Goal: Use online tool/utility

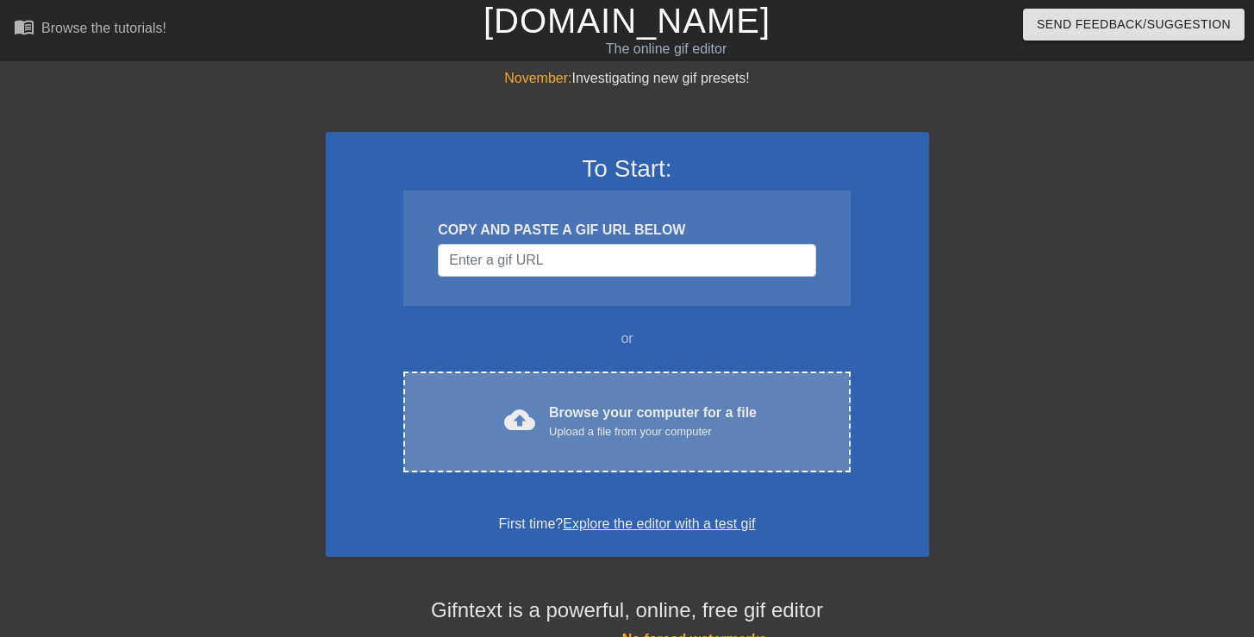
click at [557, 418] on div "Browse your computer for a file Upload a file from your computer" at bounding box center [653, 422] width 208 height 38
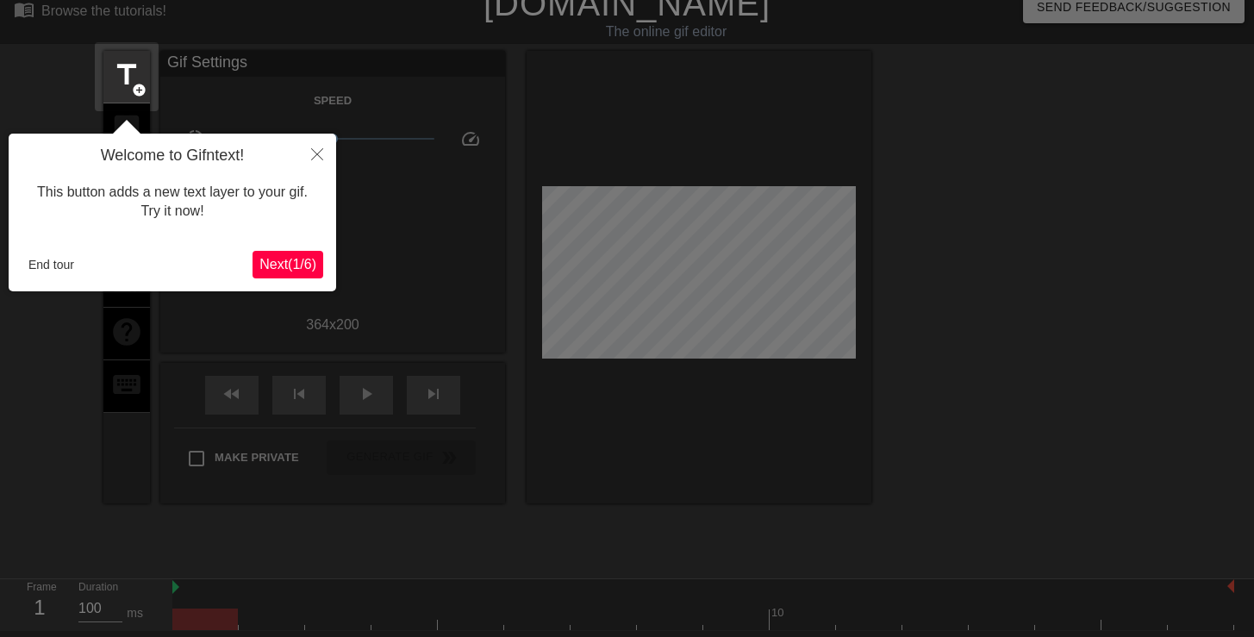
scroll to position [42, 0]
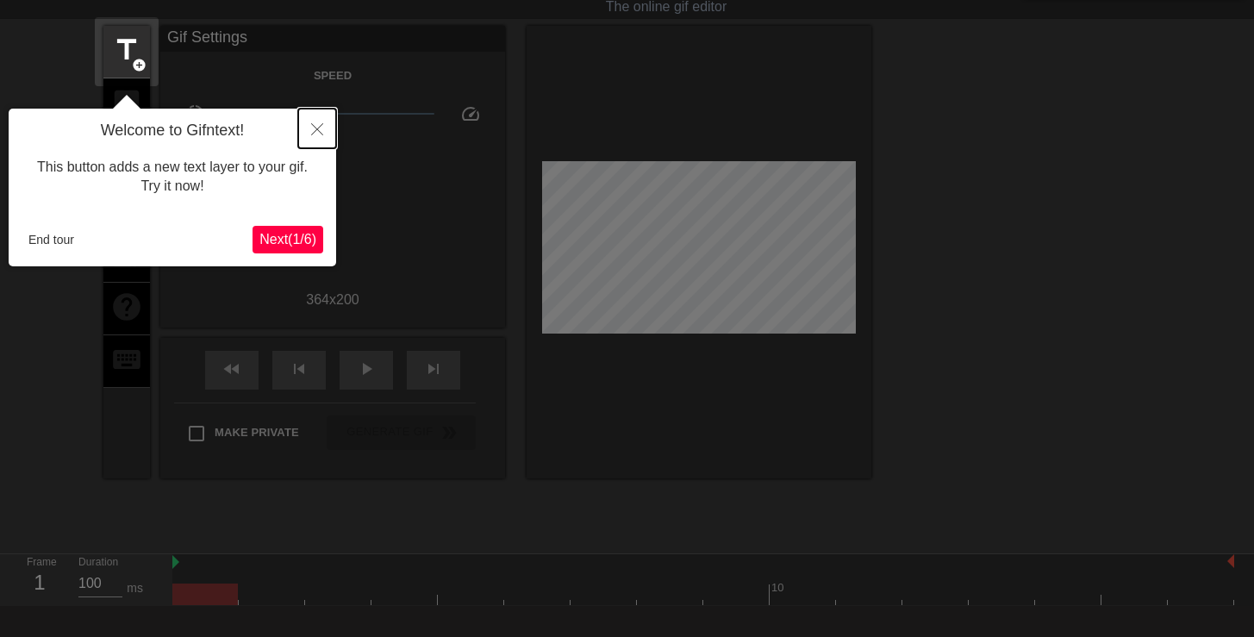
click at [311, 127] on icon "Close" at bounding box center [317, 129] width 12 height 12
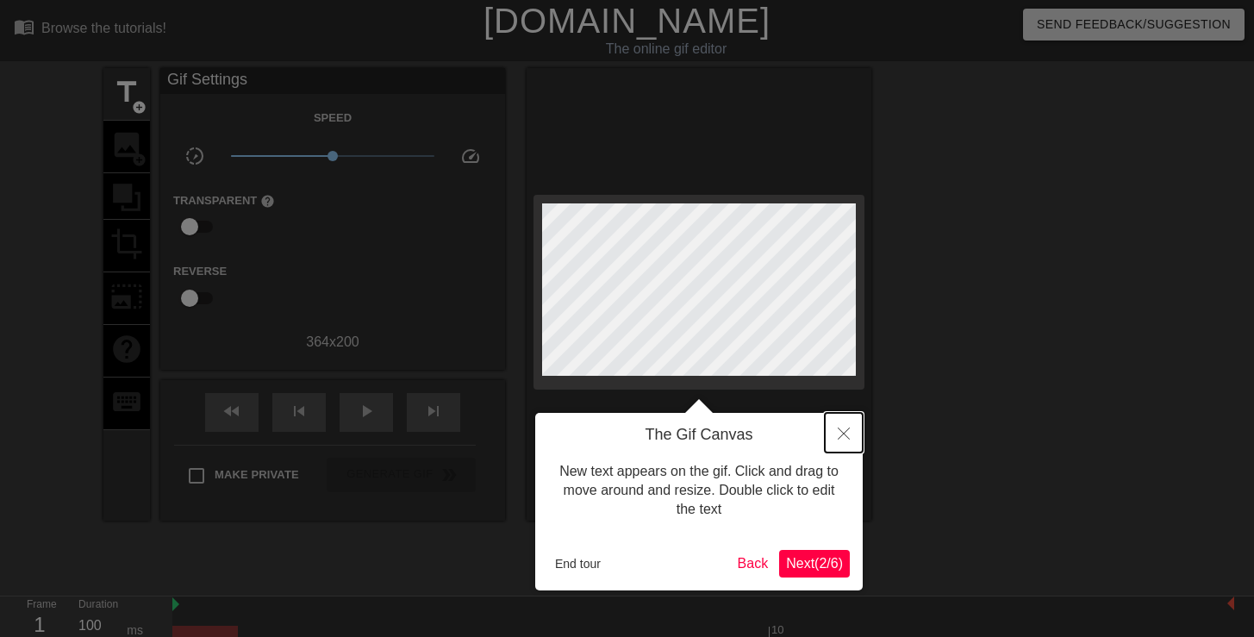
click at [851, 429] on button "Close" at bounding box center [844, 433] width 38 height 40
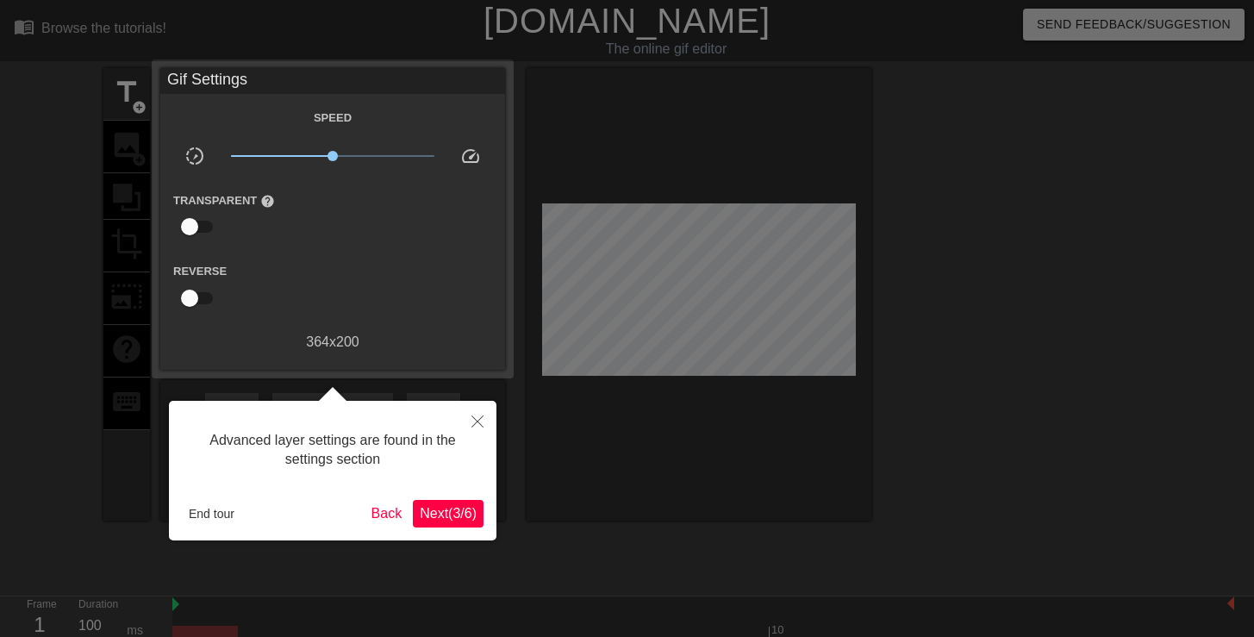
scroll to position [42, 0]
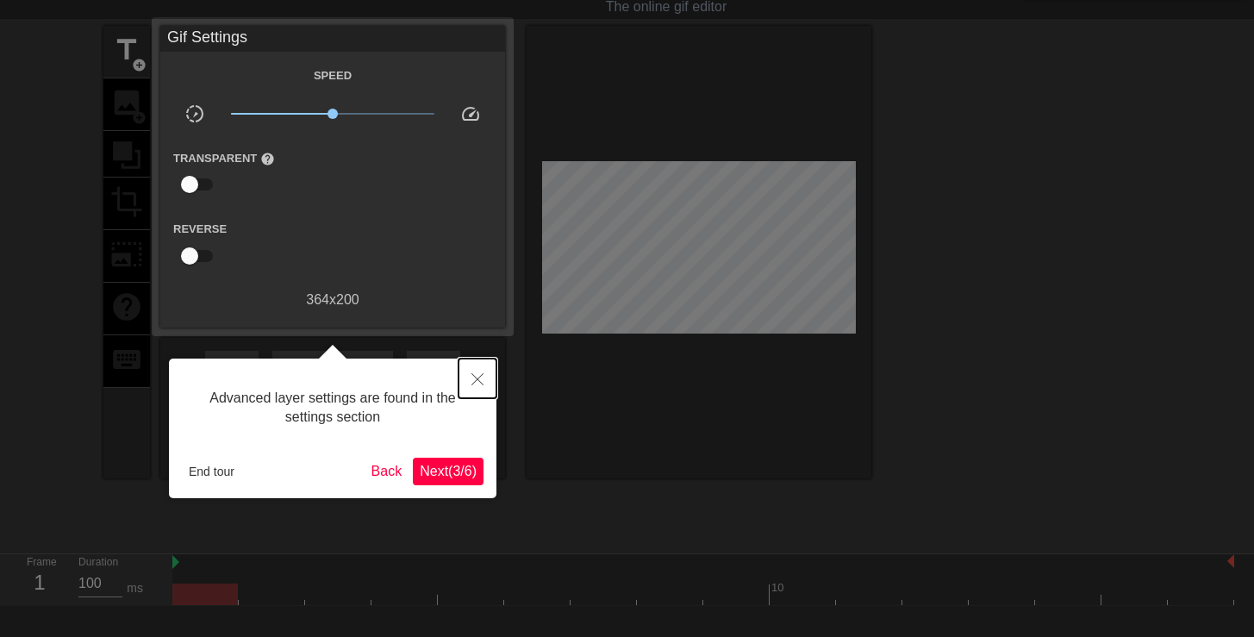
click at [473, 378] on icon "Close" at bounding box center [477, 379] width 12 height 12
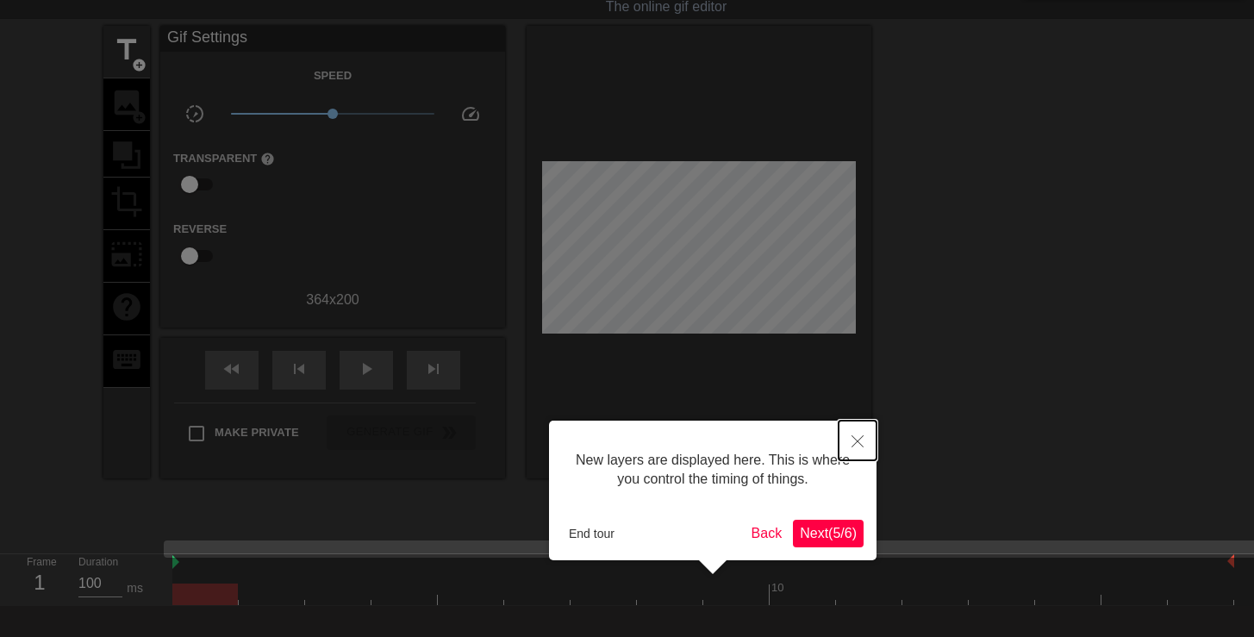
click at [857, 431] on button "Close" at bounding box center [858, 441] width 38 height 40
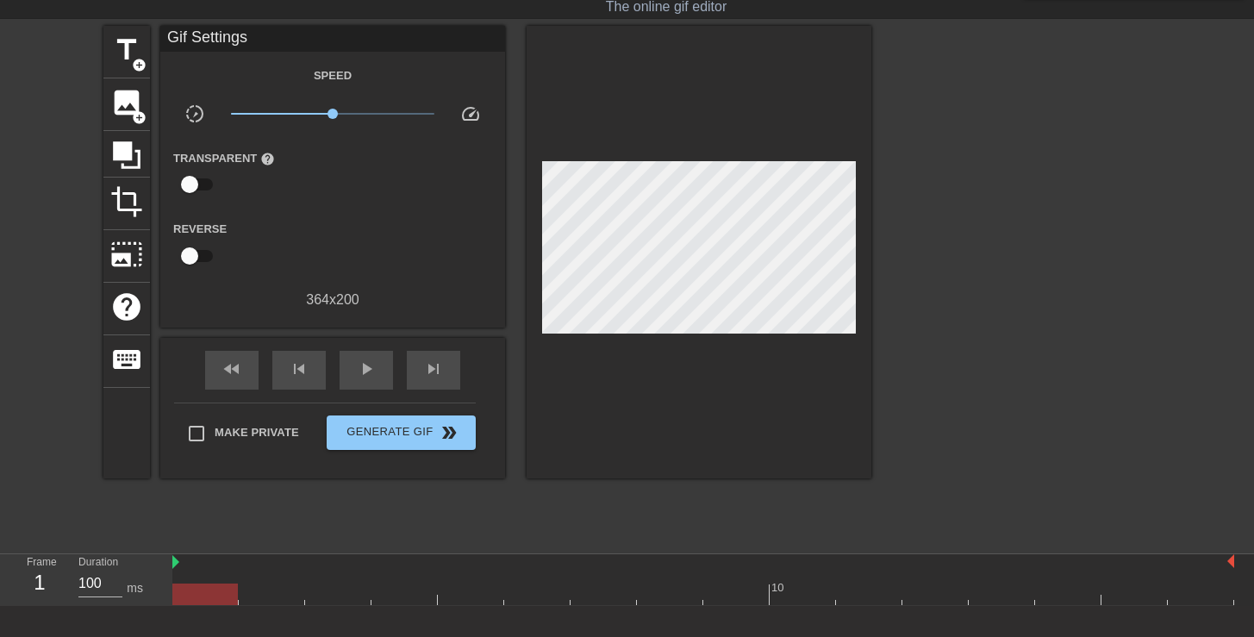
scroll to position [0, 0]
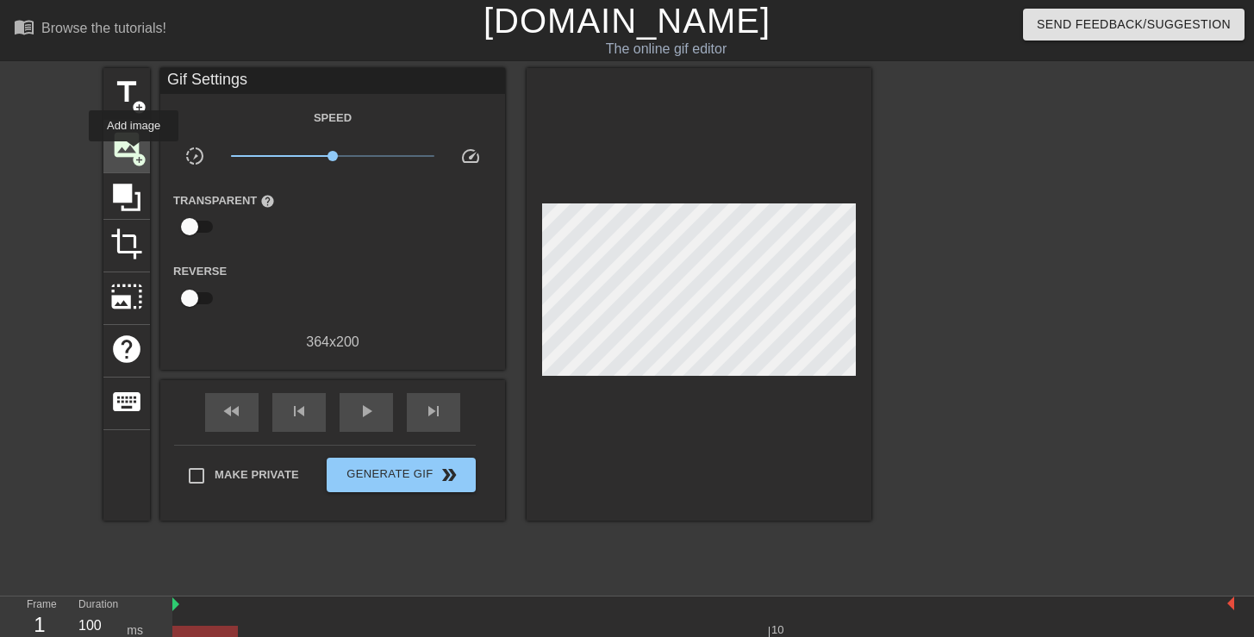
click at [134, 153] on span "add_circle" at bounding box center [139, 160] width 15 height 15
click at [135, 165] on span "add_circle" at bounding box center [139, 160] width 15 height 15
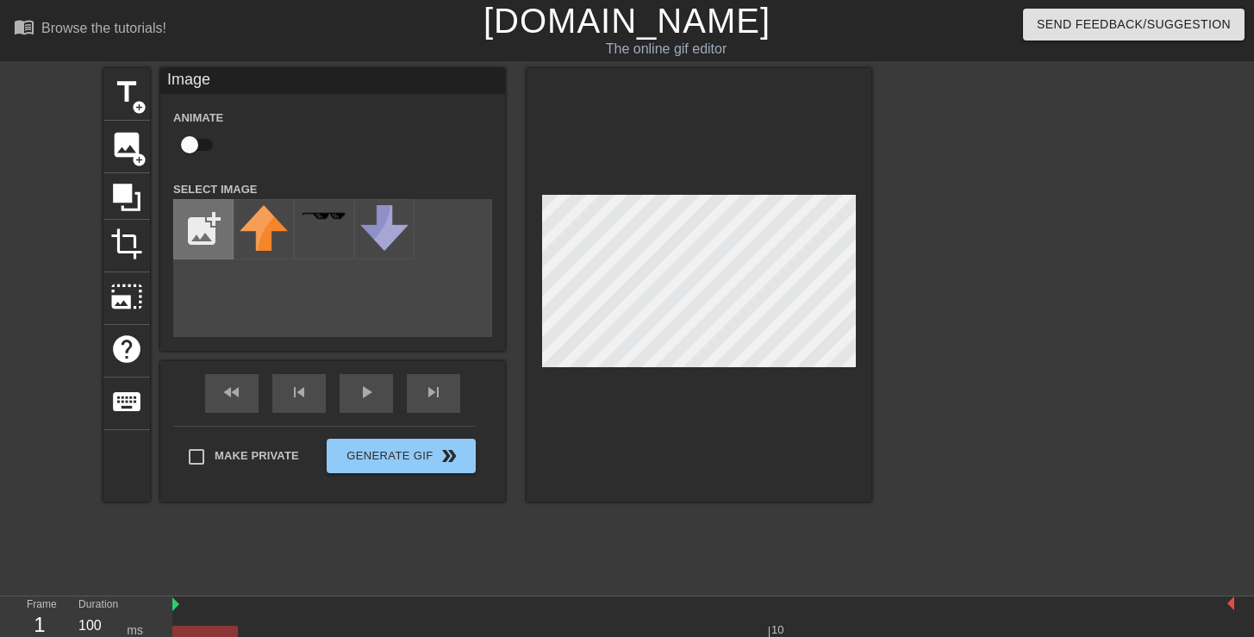
click at [210, 238] on input "file" at bounding box center [203, 229] width 59 height 59
type input "C:\fakepath\Logo.svg"
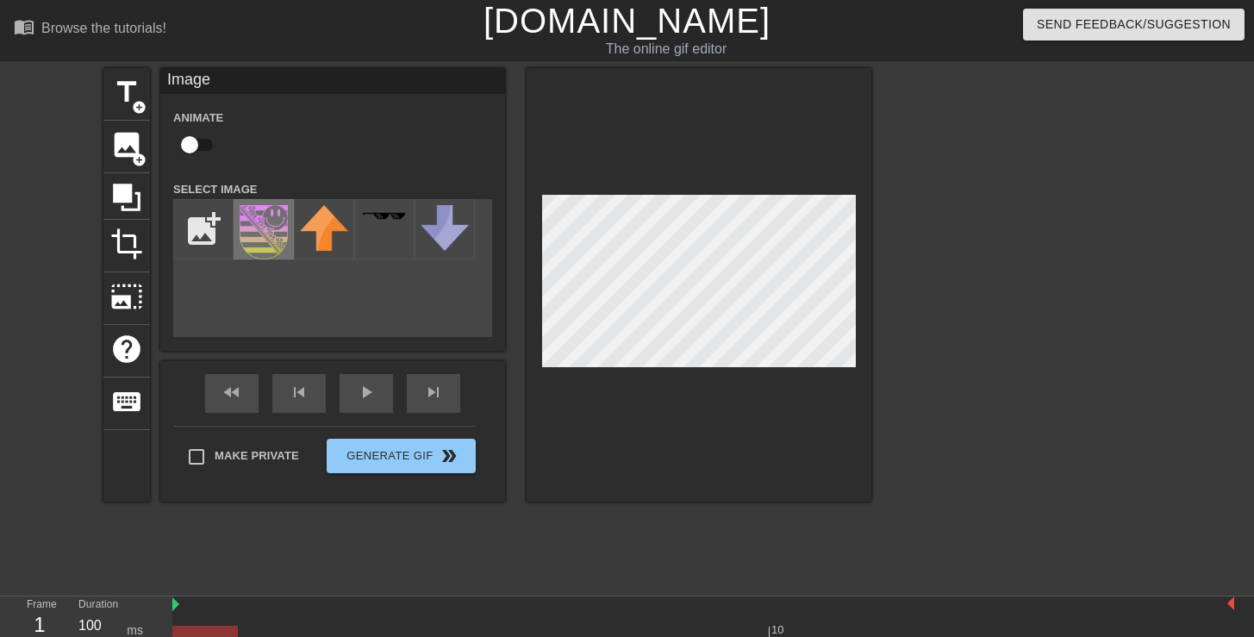
click at [256, 242] on img at bounding box center [264, 232] width 48 height 54
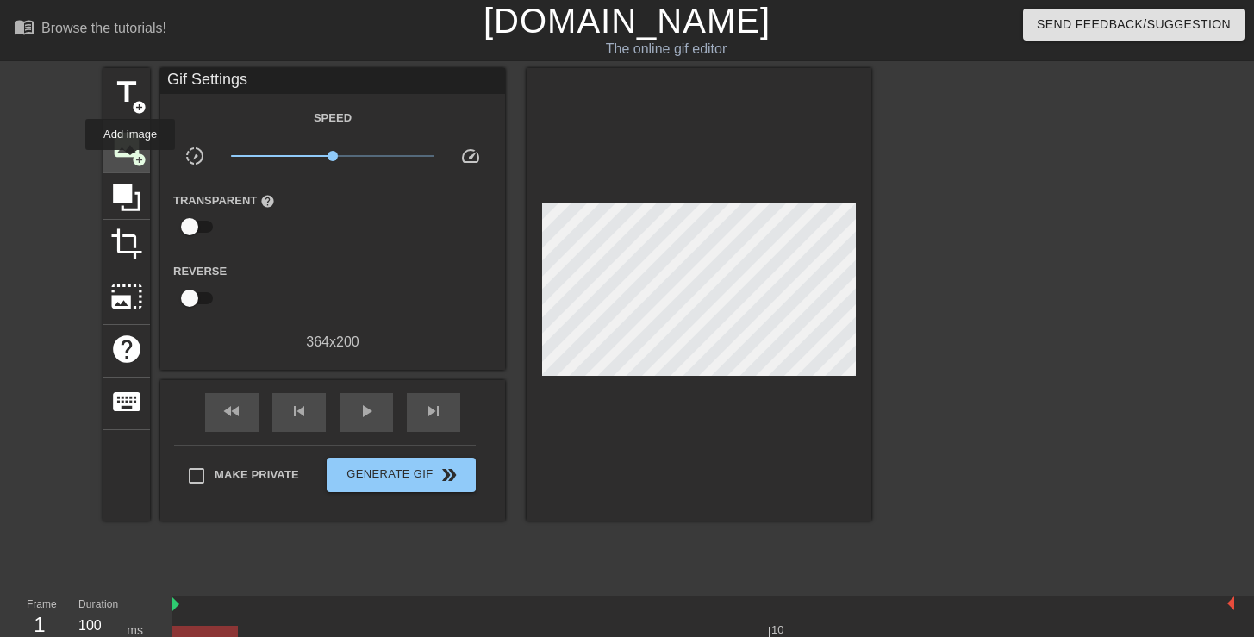
click at [131, 162] on div "image add_circle" at bounding box center [126, 147] width 47 height 53
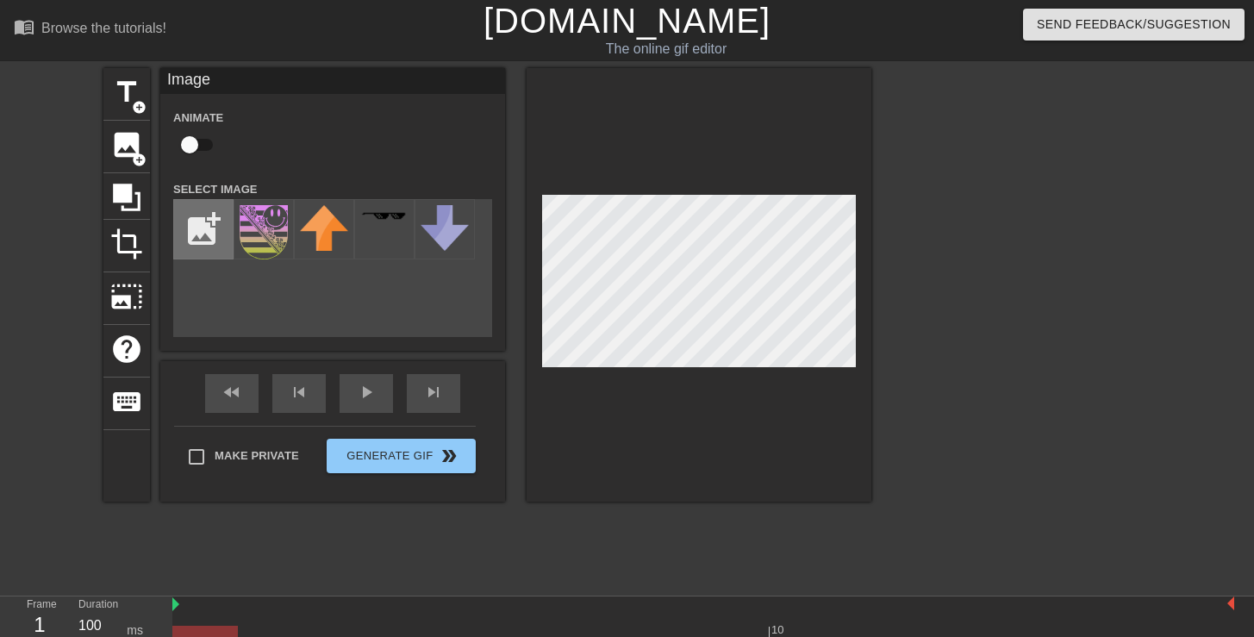
click at [202, 254] on input "file" at bounding box center [203, 229] width 59 height 59
type input "C:\fakepath\DSC_2640.jpg"
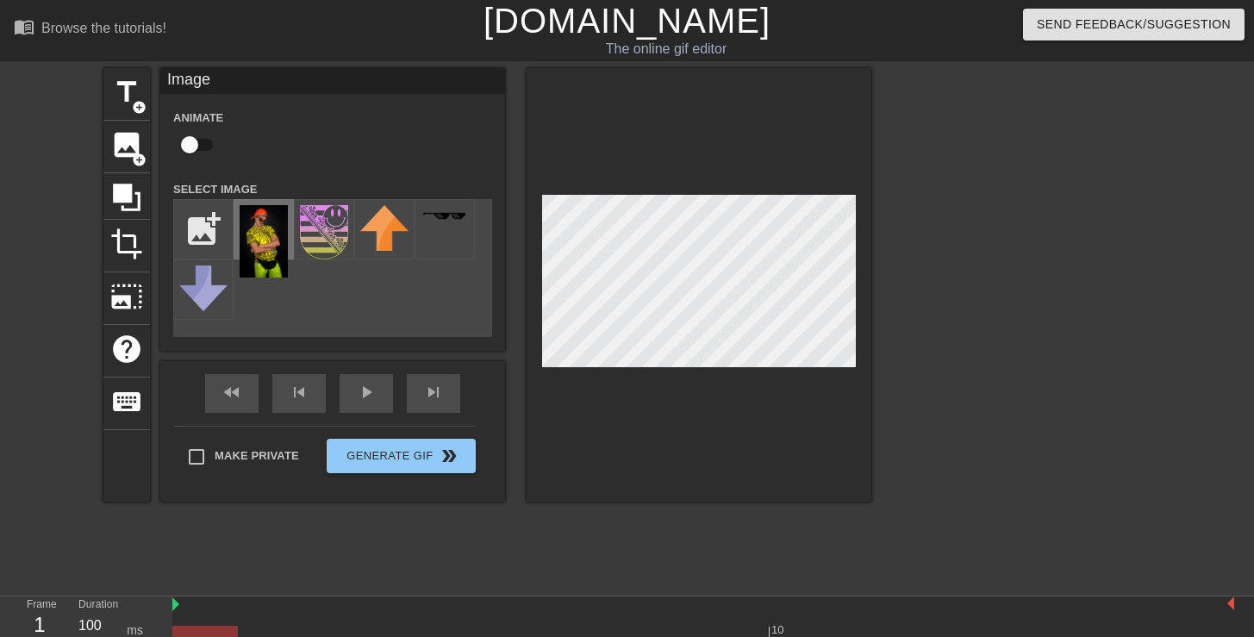
click at [265, 235] on img at bounding box center [264, 241] width 48 height 72
click at [895, 386] on div "title add_circle image add_circle crop photo_size_select_large help keyboard Im…" at bounding box center [627, 326] width 1254 height 517
click at [796, 388] on div at bounding box center [699, 285] width 345 height 434
click at [814, 384] on div at bounding box center [699, 285] width 345 height 434
click at [664, 382] on div at bounding box center [699, 285] width 345 height 434
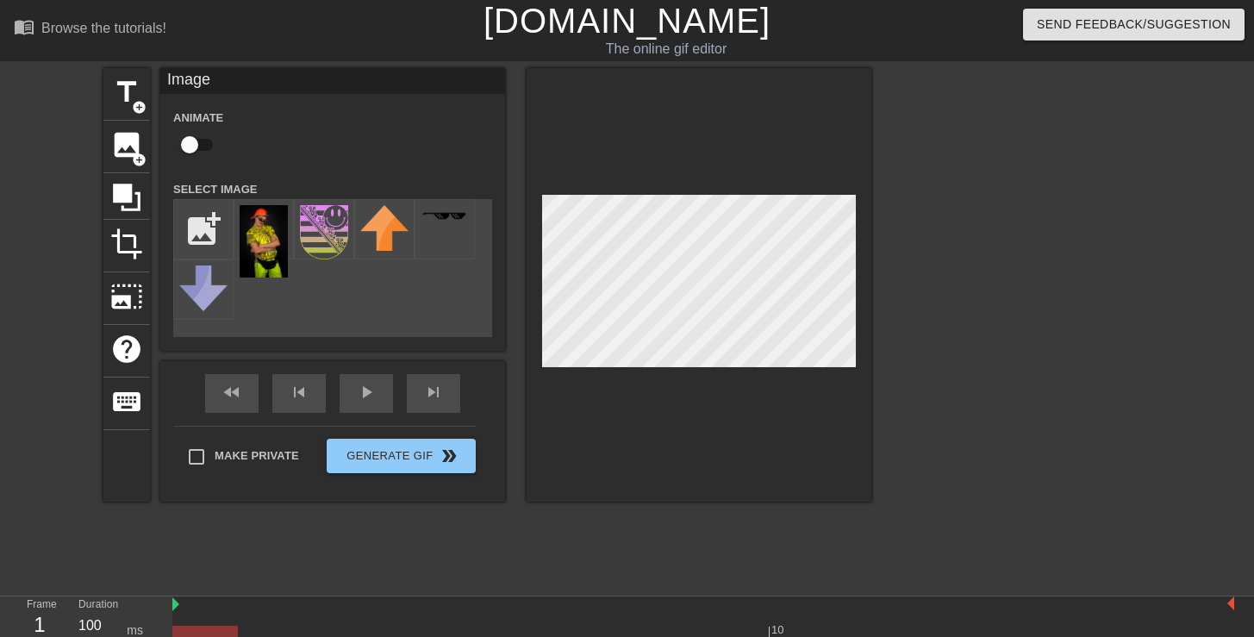
click at [692, 390] on div at bounding box center [699, 285] width 345 height 434
click at [643, 377] on div at bounding box center [699, 285] width 345 height 434
click at [663, 455] on div at bounding box center [699, 285] width 345 height 434
click at [629, 190] on div at bounding box center [699, 285] width 345 height 434
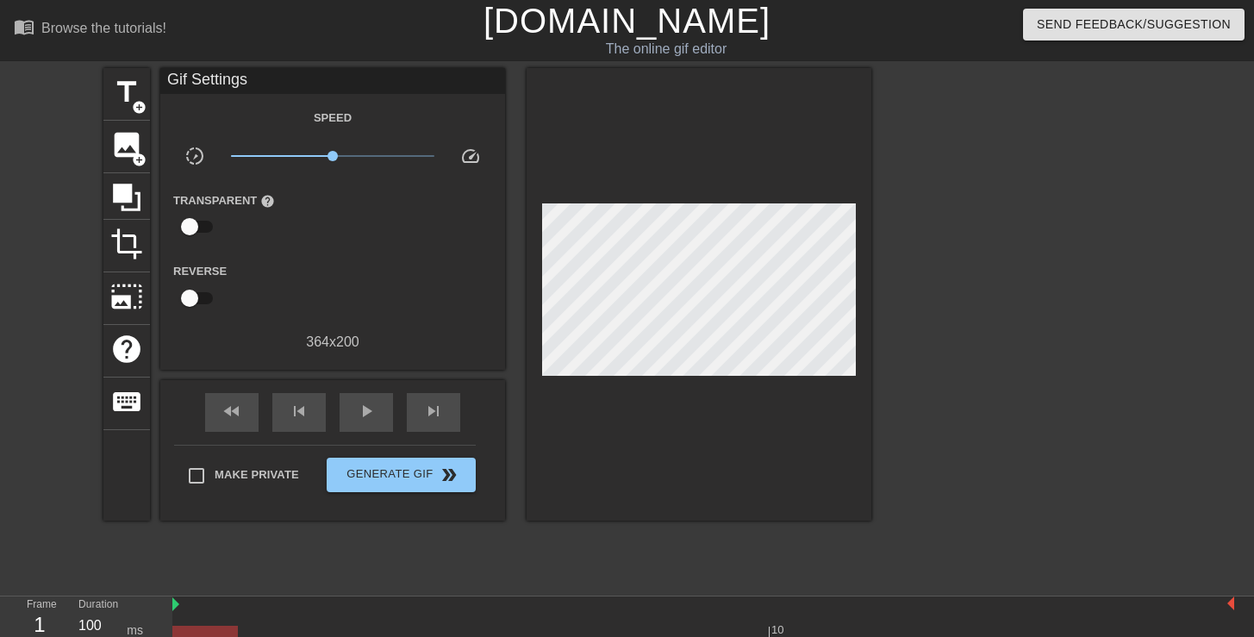
click at [629, 190] on div at bounding box center [699, 294] width 345 height 453
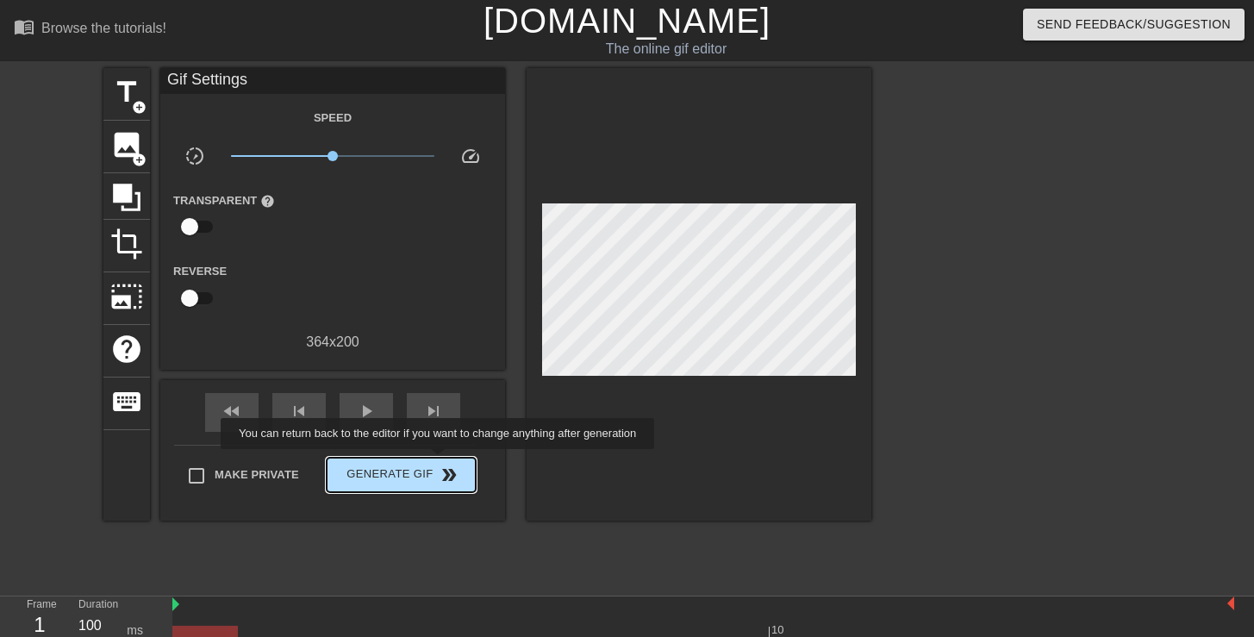
click at [449, 461] on button "Generate Gif double_arrow" at bounding box center [401, 475] width 149 height 34
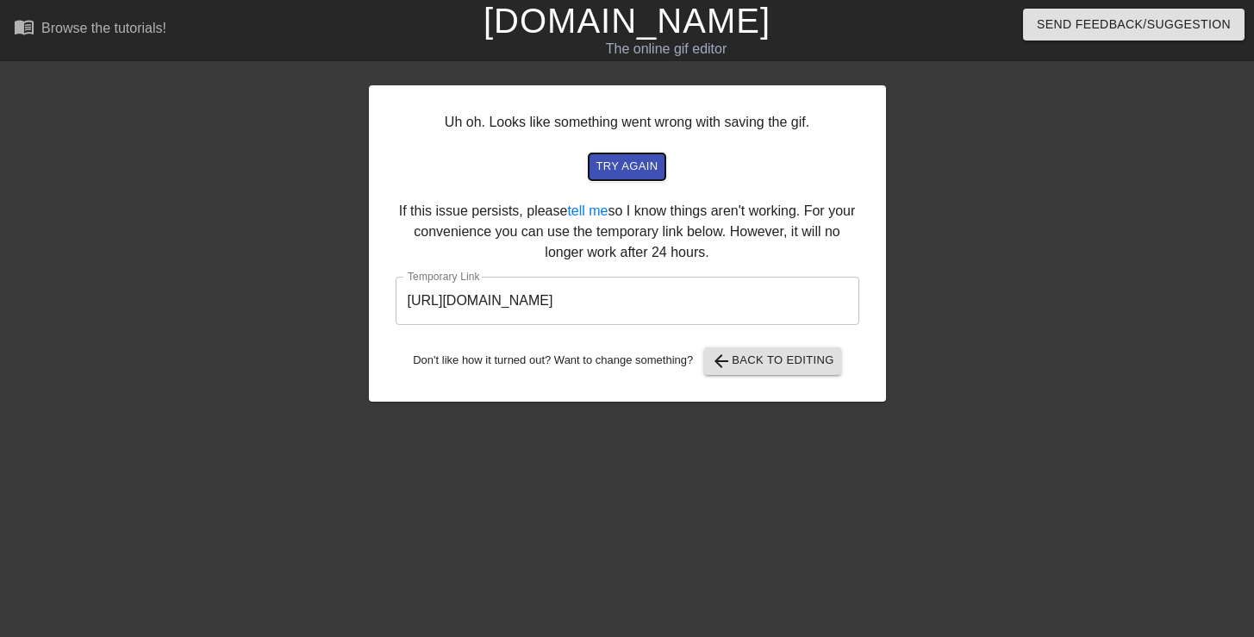
click at [629, 164] on span "try again" at bounding box center [627, 167] width 62 height 20
click at [745, 354] on span "arrow_back Back to Editing" at bounding box center [772, 361] width 123 height 21
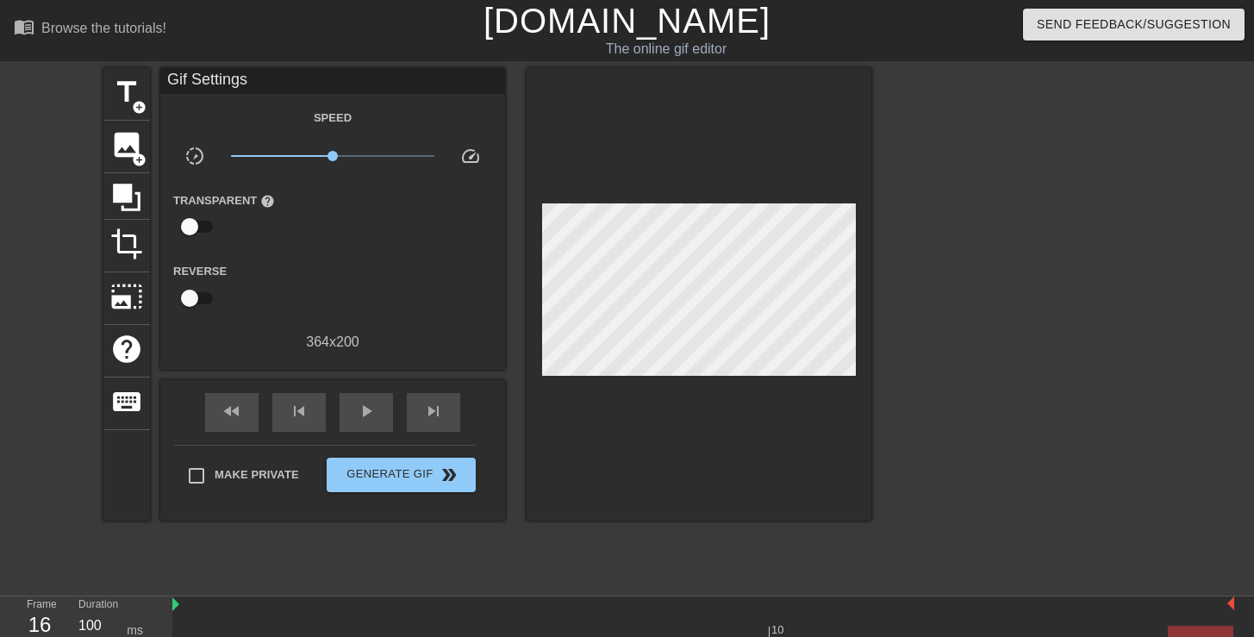
click at [938, 315] on div at bounding box center [1021, 326] width 259 height 517
drag, startPoint x: 334, startPoint y: 157, endPoint x: 446, endPoint y: 165, distance: 113.2
click at [446, 165] on div "x10.0" at bounding box center [333, 159] width 230 height 27
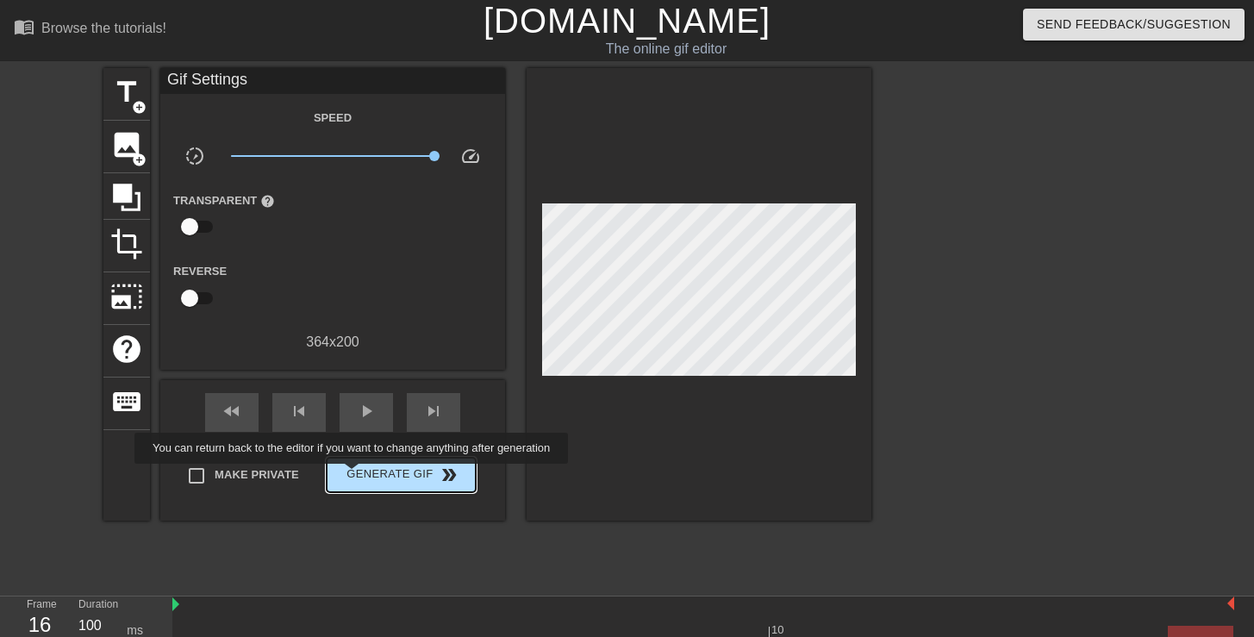
click at [363, 476] on span "Generate Gif double_arrow" at bounding box center [401, 475] width 135 height 21
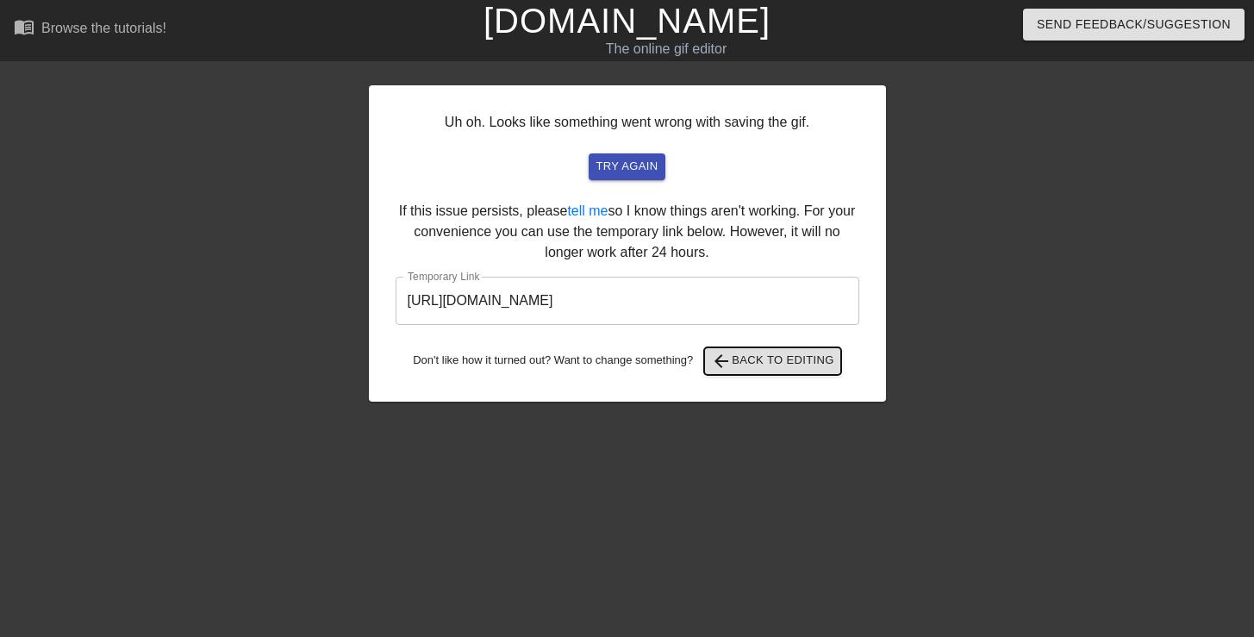
click at [784, 363] on span "arrow_back Back to Editing" at bounding box center [772, 361] width 123 height 21
